Goal: Check status

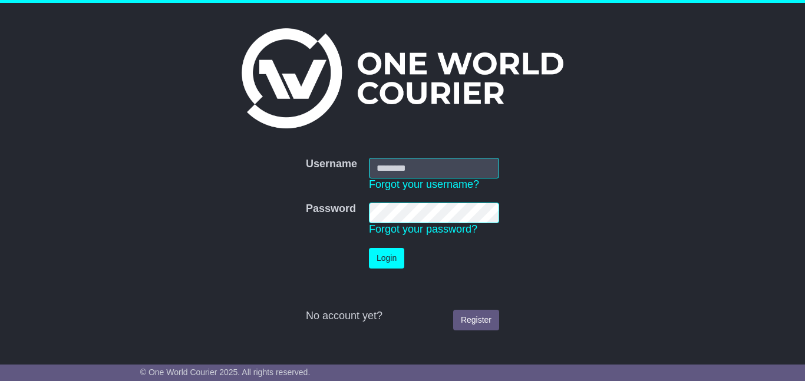
click at [396, 168] on input "Username" at bounding box center [434, 168] width 130 height 21
type input "**********"
click at [385, 259] on button "Login" at bounding box center [386, 258] width 35 height 21
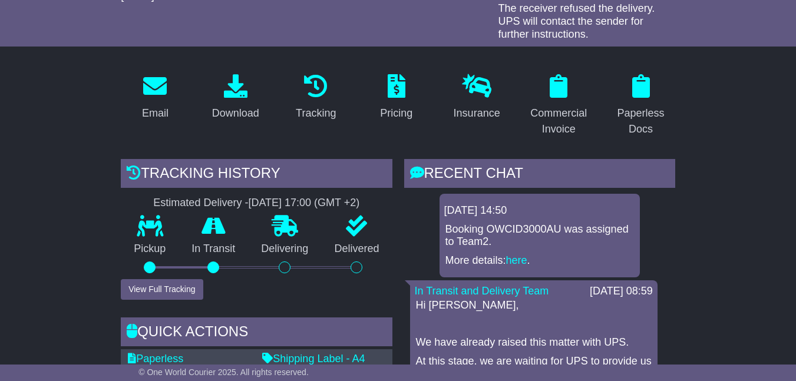
scroll to position [236, 0]
